Goal: Task Accomplishment & Management: Manage account settings

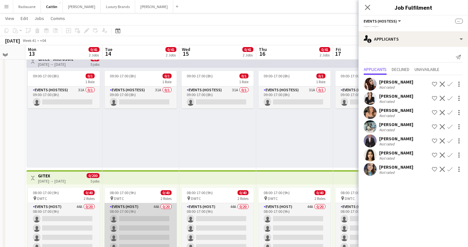
scroll to position [20, 0]
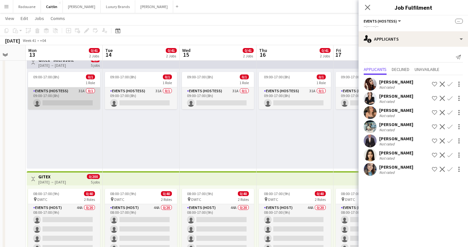
click at [67, 97] on app-card-role "Events (Hostess) 31A 0/1 09:00-17:00 (8h) single-neutral-actions" at bounding box center [64, 98] width 72 height 22
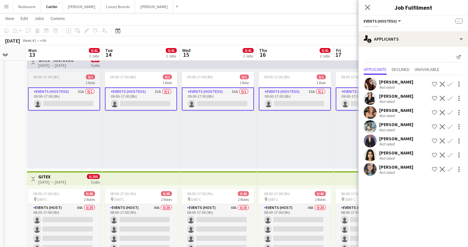
click at [63, 73] on app-job-card "09:00-17:00 (8h) 0/1 1 Role Events (Hostess) 31A 0/1 09:00-17:00 (8h) single-ne…" at bounding box center [64, 91] width 72 height 39
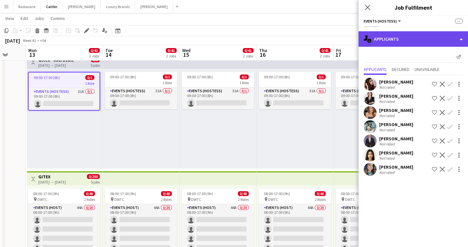
click at [422, 39] on div "single-neutral-actions-information Applicants" at bounding box center [414, 38] width 110 height 15
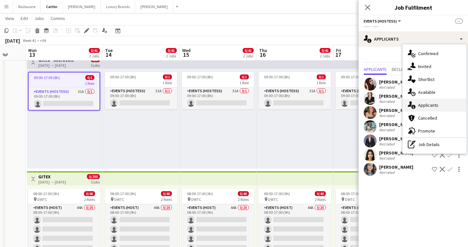
click at [424, 104] on span "Applicants" at bounding box center [429, 105] width 20 height 6
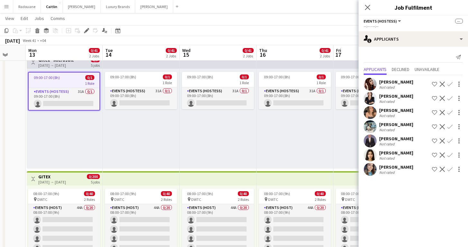
click at [249, 110] on div "09:00-17:00 (8h) 0/1 1 Role Events (Hostess) 31A 0/1 09:00-17:00 (8h) single-ne…" at bounding box center [218, 119] width 77 height 100
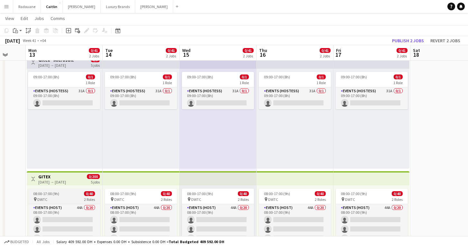
click at [69, 192] on div "08:00-17:00 (9h) 0/40" at bounding box center [64, 193] width 72 height 5
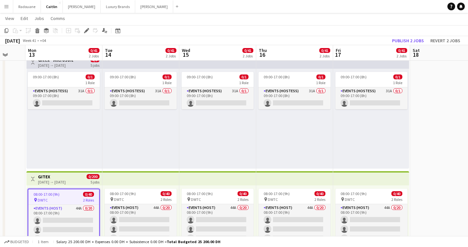
click at [55, 186] on div "08:00-17:00 (9h) 0/40 pin DWTC 2 Roles Events (Host) 44A 0/20 08:00-17:00 (9h) …" at bounding box center [64, 235] width 76 height 100
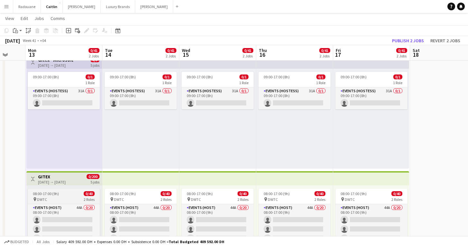
click at [58, 197] on div "pin DWTC 2 Roles" at bounding box center [64, 199] width 72 height 5
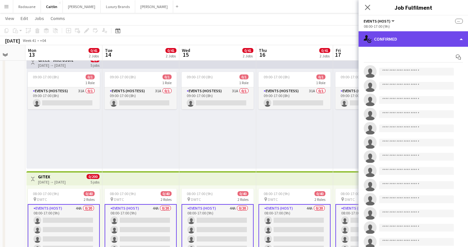
click at [429, 41] on div "single-neutral-actions-check-2 Confirmed" at bounding box center [414, 38] width 110 height 15
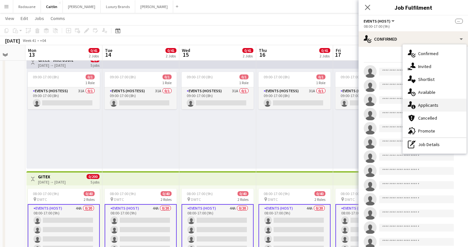
click at [429, 107] on span "Applicants" at bounding box center [429, 105] width 20 height 6
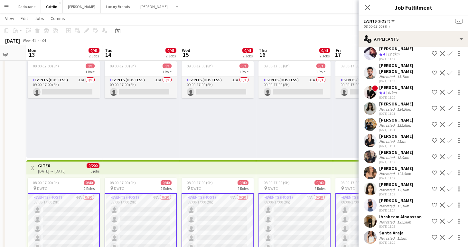
scroll to position [33, 0]
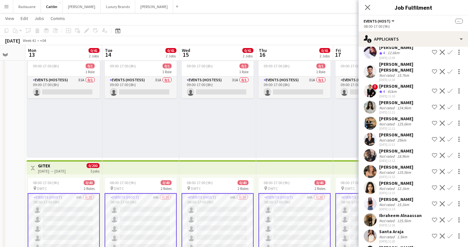
click at [390, 148] on div "[PERSON_NAME]" at bounding box center [397, 151] width 34 height 6
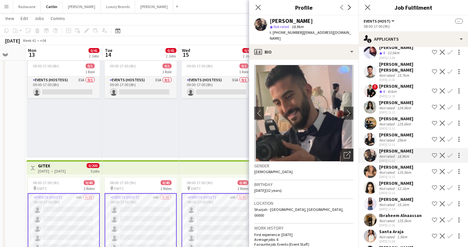
click at [346, 151] on icon "Open photos pop-in" at bounding box center [347, 154] width 7 height 7
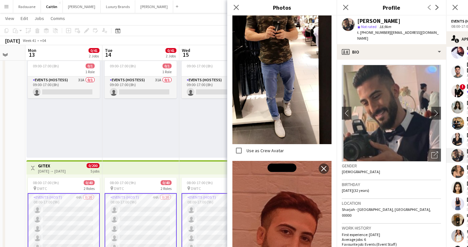
scroll to position [1835, 0]
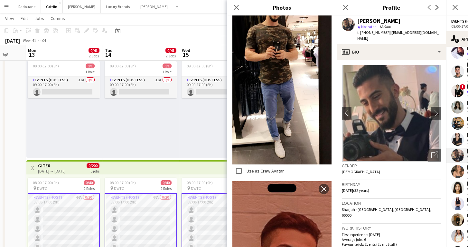
click at [159, 126] on div "09:00-17:00 (8h) 0/1 1 Role Events (Hostess) 31A 0/1 09:00-17:00 (8h) single-ne…" at bounding box center [140, 108] width 77 height 100
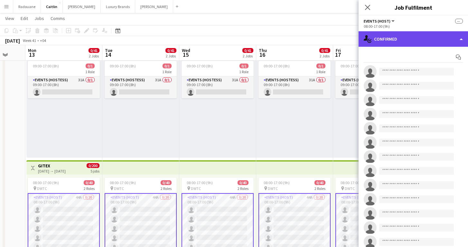
click at [437, 41] on div "single-neutral-actions-check-2 Confirmed" at bounding box center [414, 38] width 110 height 15
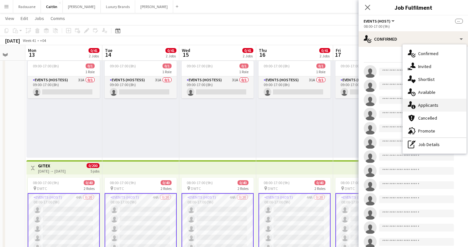
click at [443, 103] on div "single-neutral-actions-information Applicants" at bounding box center [435, 105] width 64 height 13
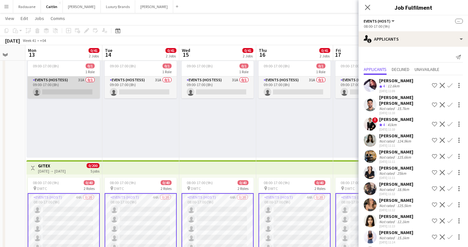
click at [81, 85] on app-card-role "Events (Hostess) 31A 0/1 09:00-17:00 (8h) single-neutral-actions" at bounding box center [64, 87] width 72 height 22
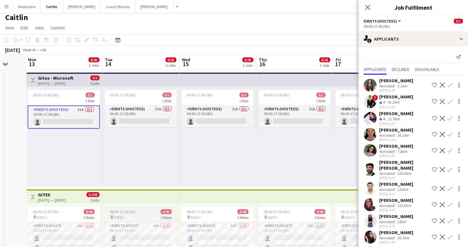
scroll to position [2, 0]
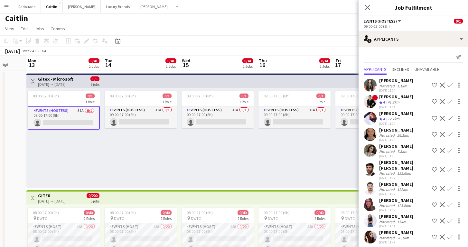
click at [9, 7] on app-icon "Menu" at bounding box center [6, 6] width 5 height 5
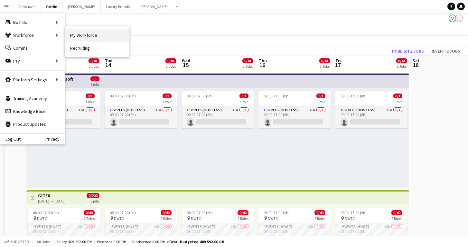
click at [75, 34] on link "My Workforce" at bounding box center [97, 35] width 64 height 13
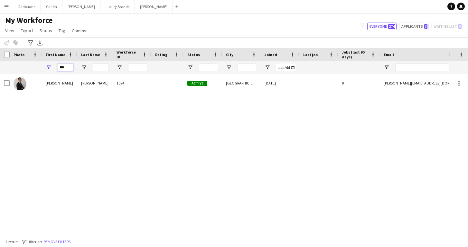
drag, startPoint x: 68, startPoint y: 67, endPoint x: 43, endPoint y: 67, distance: 24.8
click at [44, 67] on div "***" at bounding box center [59, 67] width 35 height 13
paste input "**"
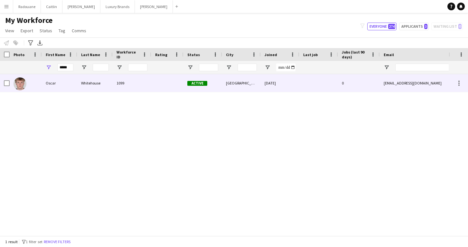
click at [37, 84] on div at bounding box center [26, 83] width 32 height 18
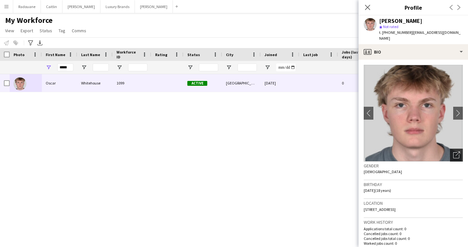
click at [456, 151] on icon "Open photos pop-in" at bounding box center [457, 154] width 7 height 7
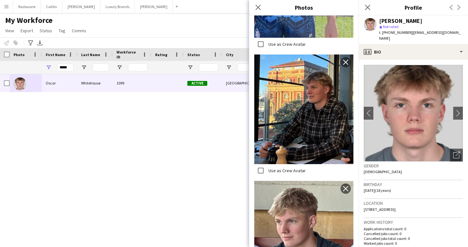
scroll to position [293, 0]
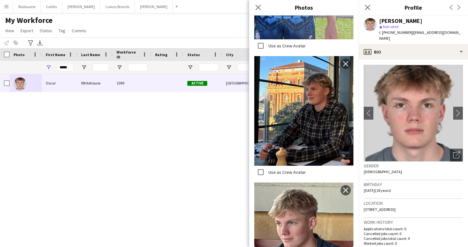
click at [304, 142] on img at bounding box center [304, 111] width 99 height 110
click at [300, 129] on img at bounding box center [304, 111] width 99 height 110
click at [69, 67] on input "*****" at bounding box center [65, 67] width 16 height 8
paste input "First Name Filter Input"
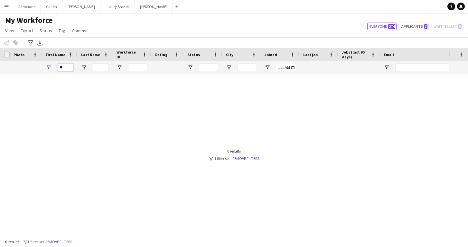
type input "*"
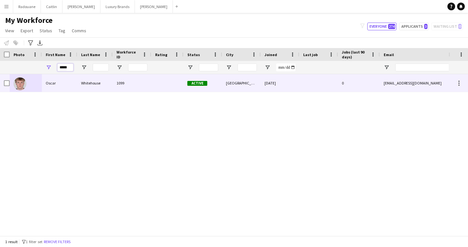
type input "*****"
drag, startPoint x: 56, startPoint y: 74, endPoint x: 43, endPoint y: 83, distance: 15.6
click at [43, 83] on div "Oscar" at bounding box center [59, 83] width 35 height 18
click at [119, 86] on div "1099" at bounding box center [132, 83] width 39 height 18
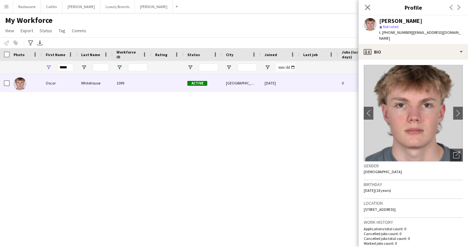
scroll to position [0, 0]
click at [52, 9] on button "[PERSON_NAME]" at bounding box center [52, 6] width 22 height 13
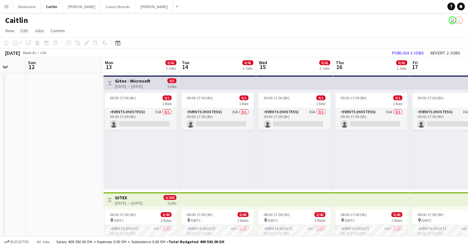
scroll to position [0, 205]
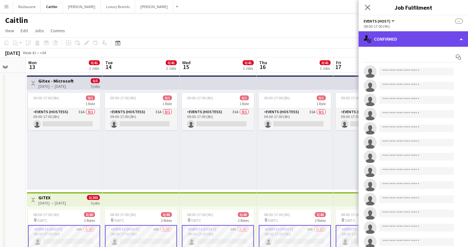
click at [427, 40] on div "single-neutral-actions-check-2 Confirmed" at bounding box center [414, 38] width 110 height 15
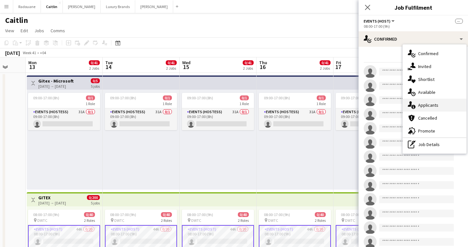
click at [431, 107] on span "Applicants" at bounding box center [429, 105] width 20 height 6
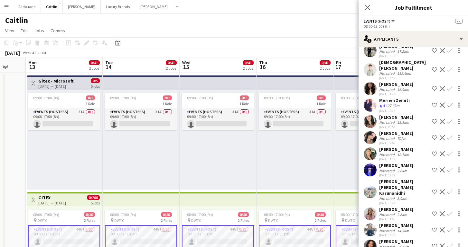
scroll to position [504, 0]
click at [371, 164] on app-user-avatar at bounding box center [370, 170] width 13 height 13
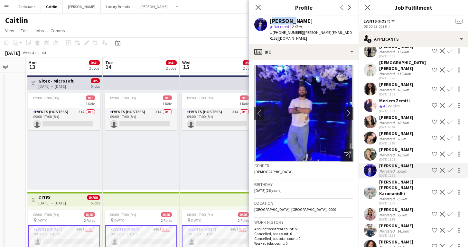
drag, startPoint x: 290, startPoint y: 21, endPoint x: 270, endPoint y: 20, distance: 20.0
click at [270, 20] on div "[PERSON_NAME]" at bounding box center [291, 21] width 43 height 6
copy div "[PERSON_NAME]"
click at [7, 6] on app-icon "Menu" at bounding box center [6, 6] width 5 height 5
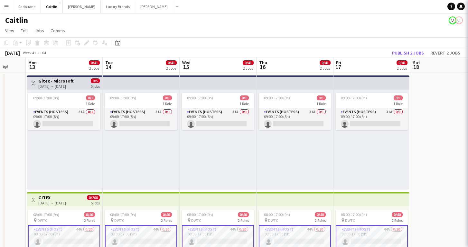
scroll to position [0, 0]
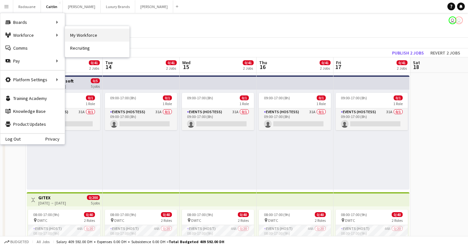
click at [76, 36] on link "My Workforce" at bounding box center [97, 35] width 64 height 13
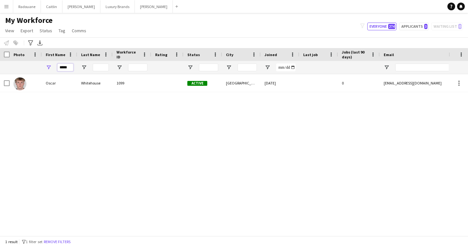
click at [68, 66] on input "*****" at bounding box center [65, 67] width 16 height 8
type input "*"
paste input "*******"
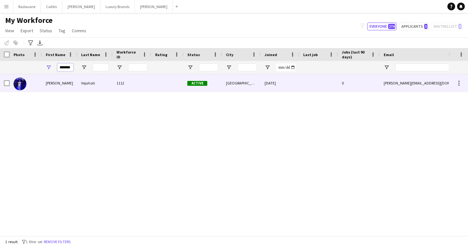
type input "*******"
click at [57, 80] on div "[PERSON_NAME]" at bounding box center [59, 83] width 35 height 18
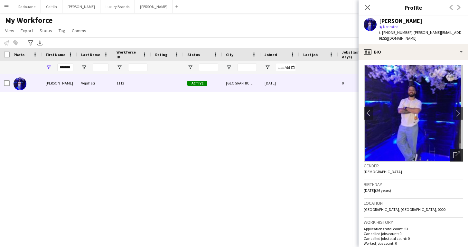
click at [457, 151] on icon "Open photos pop-in" at bounding box center [457, 154] width 7 height 7
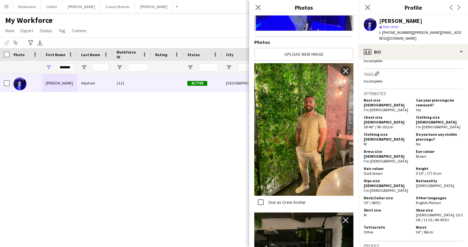
scroll to position [261, 0]
drag, startPoint x: 428, startPoint y: 170, endPoint x: 411, endPoint y: 170, distance: 16.1
click at [411, 178] on div "Hips size [DEMOGRAPHIC_DATA] I'm [DEMOGRAPHIC_DATA] Nationality [DEMOGRAPHIC_DA…" at bounding box center [413, 186] width 99 height 16
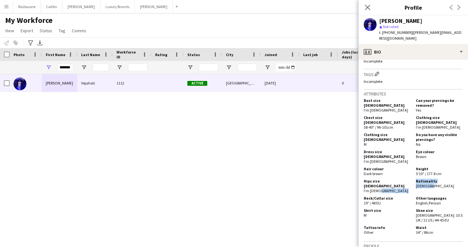
click at [436, 178] on div "Hips size [DEMOGRAPHIC_DATA] I'm [DEMOGRAPHIC_DATA] Nationality [DEMOGRAPHIC_DA…" at bounding box center [413, 186] width 99 height 16
click at [428, 183] on span "[DEMOGRAPHIC_DATA]" at bounding box center [435, 185] width 38 height 5
drag, startPoint x: 428, startPoint y: 170, endPoint x: 414, endPoint y: 170, distance: 13.2
click at [414, 178] on div "Nationality [DEMOGRAPHIC_DATA]" at bounding box center [439, 185] width 50 height 14
copy span "[DEMOGRAPHIC_DATA]"
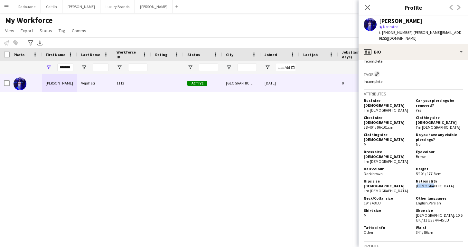
drag, startPoint x: 442, startPoint y: 182, endPoint x: 415, endPoint y: 182, distance: 26.7
click at [415, 196] on div "Other languages English , Persian" at bounding box center [439, 201] width 50 height 10
copy div "English , Persian"
drag, startPoint x: 427, startPoint y: 145, endPoint x: 413, endPoint y: 146, distance: 13.3
click at [413, 149] on div "Dress size [DEMOGRAPHIC_DATA] I'm [DEMOGRAPHIC_DATA] Eye colour Brown" at bounding box center [413, 157] width 99 height 16
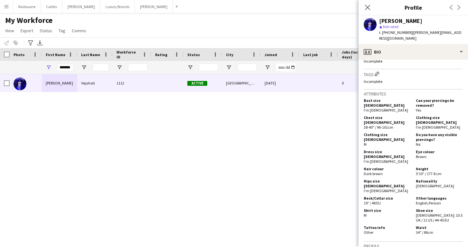
click at [411, 166] on div "Hair colour Dark brown" at bounding box center [389, 171] width 50 height 10
click at [429, 149] on div "Eye colour Brown" at bounding box center [439, 156] width 50 height 14
click at [427, 149] on div "Eye colour Brown" at bounding box center [439, 156] width 50 height 14
click at [425, 154] on span "Brown" at bounding box center [421, 156] width 11 height 5
click at [427, 154] on span "Brown" at bounding box center [421, 156] width 11 height 5
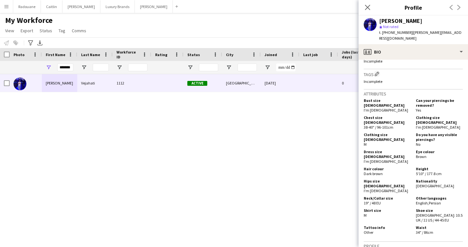
drag, startPoint x: 427, startPoint y: 145, endPoint x: 416, endPoint y: 146, distance: 10.7
click at [416, 149] on div "Eye colour Brown" at bounding box center [439, 156] width 50 height 14
copy span "Brown"
